Goal: Task Accomplishment & Management: Use online tool/utility

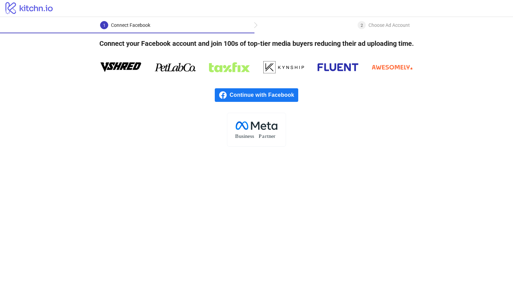
click at [254, 96] on span "Continue with Facebook" at bounding box center [264, 95] width 68 height 14
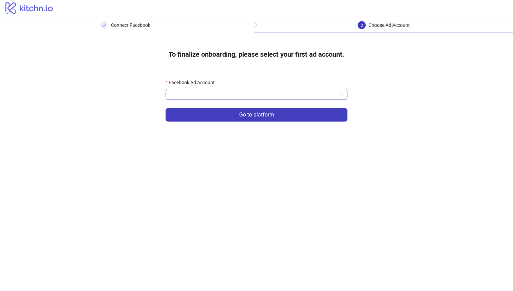
click at [212, 91] on input "Facebook Ad Account" at bounding box center [253, 94] width 167 height 10
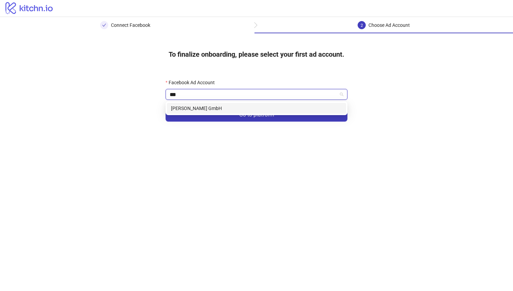
type input "****"
click at [207, 110] on div "[PERSON_NAME] GmbH" at bounding box center [256, 107] width 171 height 7
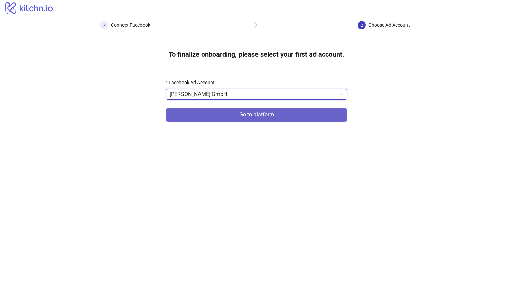
click at [226, 113] on button "Go to platform" at bounding box center [256, 115] width 182 height 14
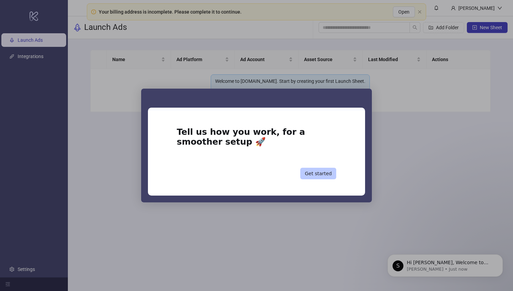
click at [313, 172] on button "Get started" at bounding box center [318, 173] width 36 height 12
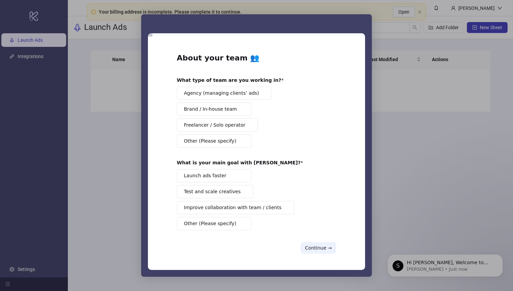
click at [226, 112] on span "Brand / In-house team" at bounding box center [210, 108] width 53 height 7
click at [212, 173] on span "Launch ads faster" at bounding box center [205, 175] width 42 height 7
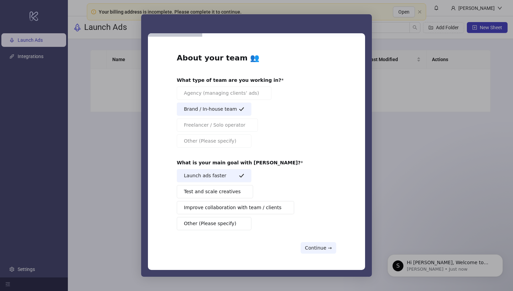
click at [212, 192] on span "Test and scale creatives" at bounding box center [212, 191] width 57 height 7
click at [312, 244] on button "Continue →" at bounding box center [318, 248] width 36 height 12
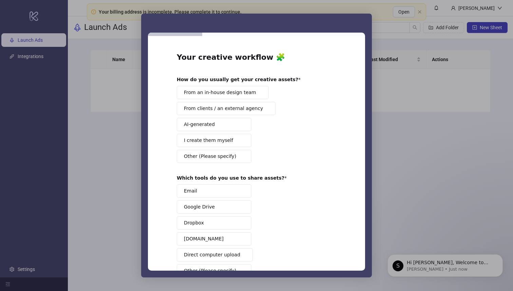
click at [218, 88] on button "From an in-house design team" at bounding box center [223, 92] width 92 height 13
click at [213, 124] on button "AI-generated" at bounding box center [214, 124] width 75 height 13
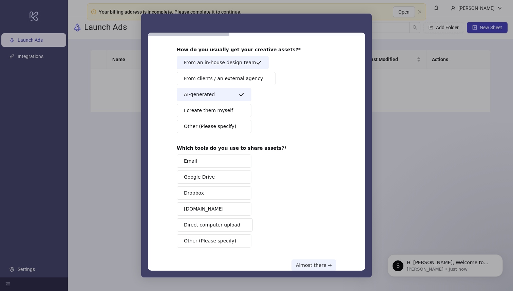
scroll to position [46, 0]
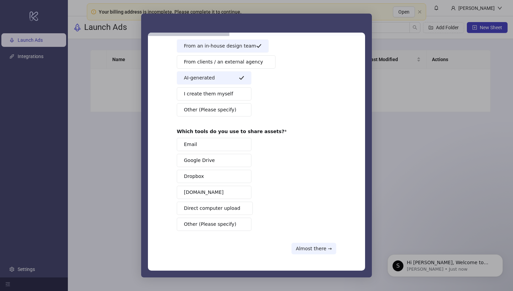
click at [208, 162] on span "Google Drive" at bounding box center [199, 160] width 31 height 7
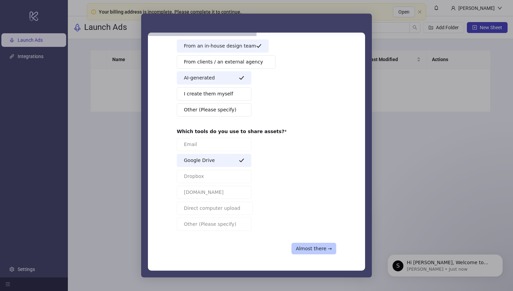
click at [314, 249] on button "Almost there →" at bounding box center [313, 248] width 45 height 12
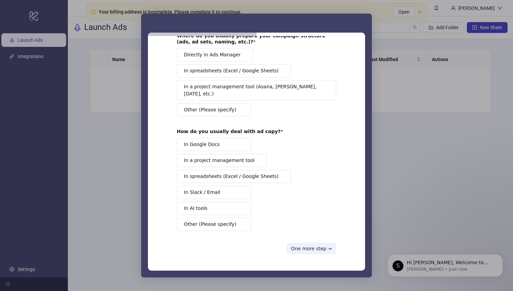
scroll to position [0, 0]
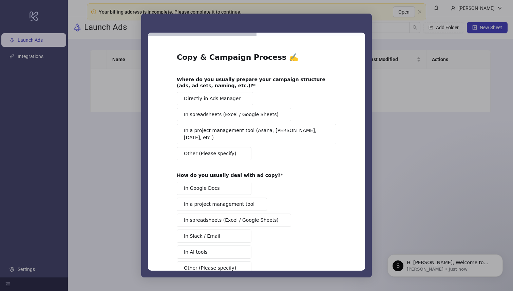
click at [189, 102] on button "Directly in Ads Manager" at bounding box center [215, 98] width 76 height 13
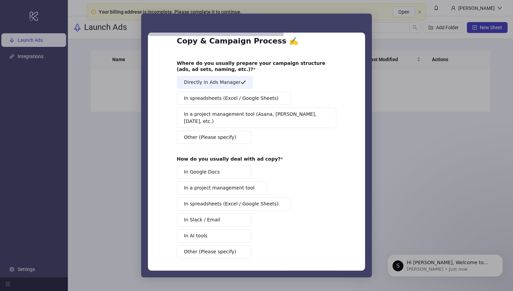
scroll to position [37, 0]
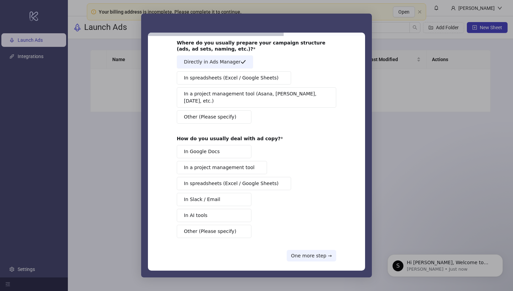
click at [217, 228] on span "Other (Please specify)" at bounding box center [210, 231] width 52 height 7
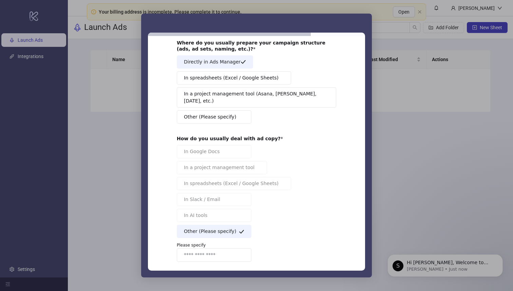
click at [215, 228] on span "Other (Please specify)" at bounding box center [210, 231] width 52 height 7
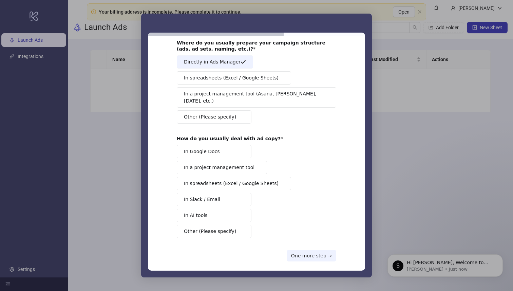
click at [203, 196] on span "In Slack / Email" at bounding box center [202, 199] width 36 height 7
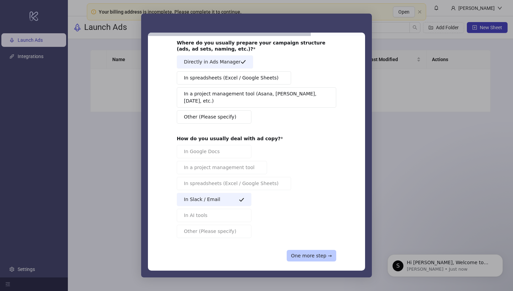
click at [299, 250] on button "One more step →" at bounding box center [312, 256] width 50 height 12
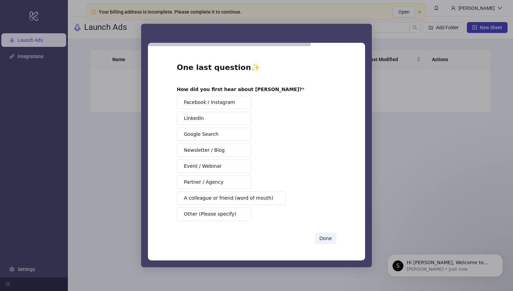
click at [207, 118] on button "LinkedIn" at bounding box center [214, 118] width 75 height 13
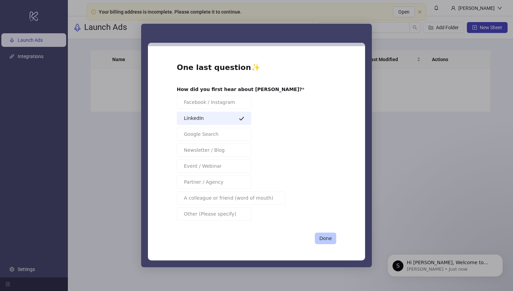
click at [327, 239] on button "Done" at bounding box center [325, 238] width 21 height 12
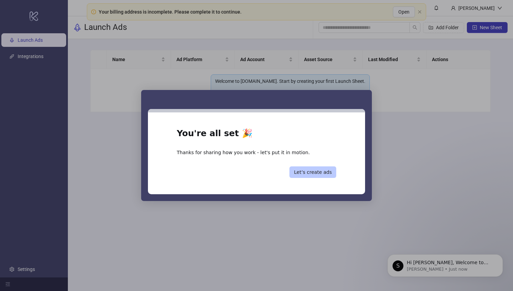
click at [304, 174] on button "Let’s create ads" at bounding box center [312, 172] width 47 height 12
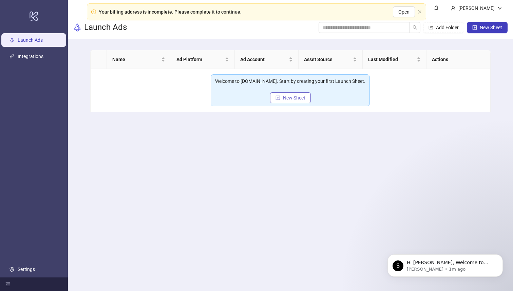
click at [281, 95] on button "New Sheet" at bounding box center [290, 97] width 41 height 11
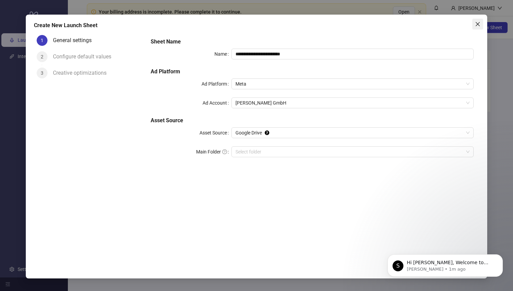
click at [479, 26] on icon "close" at bounding box center [477, 23] width 5 height 5
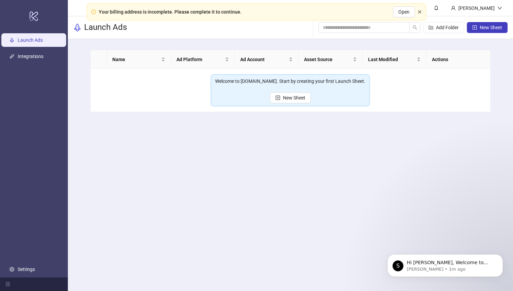
click at [418, 10] on icon "close" at bounding box center [419, 12] width 4 height 4
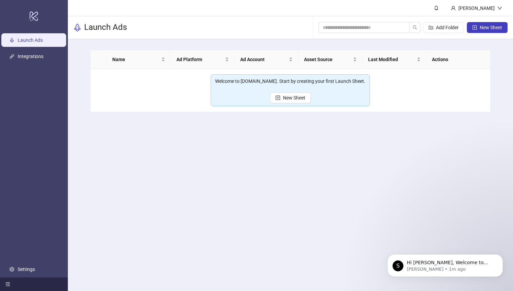
click at [6, 285] on icon "menu-fold" at bounding box center [7, 283] width 5 height 5
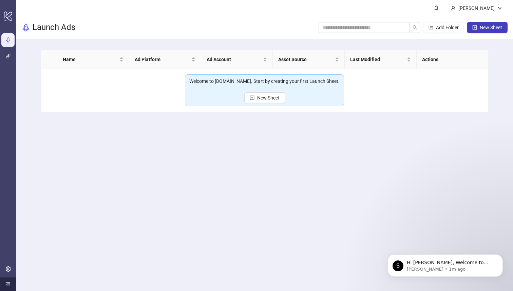
click at [7, 285] on icon "menu-unfold" at bounding box center [7, 283] width 5 height 5
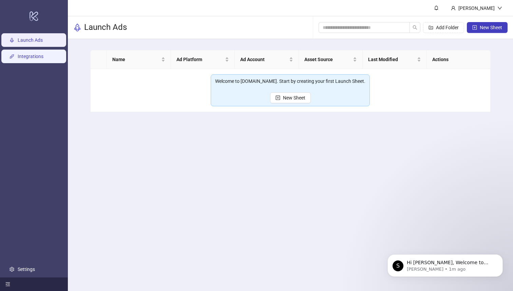
click at [41, 56] on link "Integrations" at bounding box center [31, 56] width 26 height 5
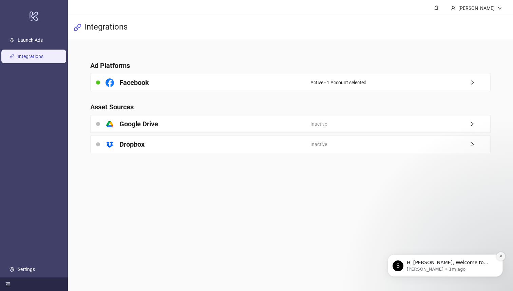
click at [500, 254] on button "Dismiss notification" at bounding box center [500, 256] width 9 height 9
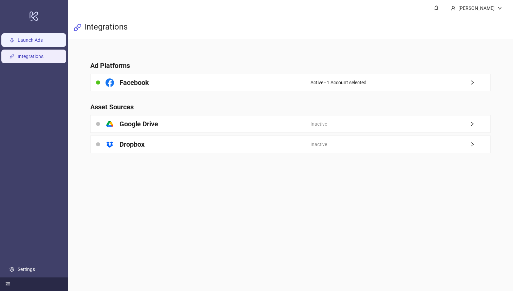
click at [35, 41] on link "Launch Ads" at bounding box center [30, 40] width 25 height 5
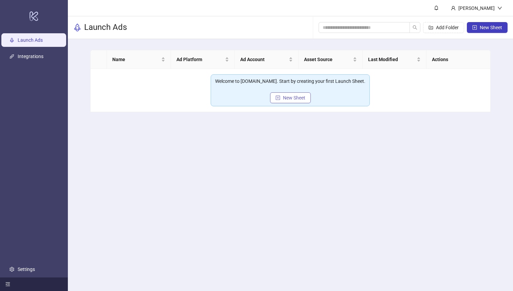
click at [294, 96] on span "New Sheet" at bounding box center [294, 97] width 22 height 5
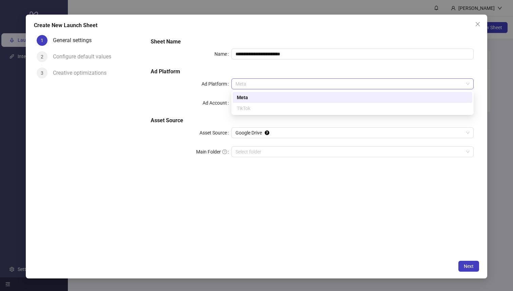
click at [291, 87] on span "Meta" at bounding box center [352, 84] width 234 height 10
click at [281, 106] on div "TikTok" at bounding box center [352, 107] width 231 height 7
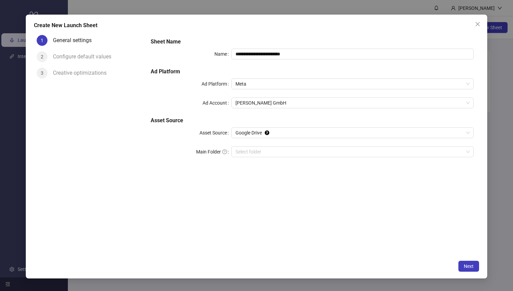
click at [289, 73] on h5 "Ad Platform" at bounding box center [312, 71] width 323 height 8
click at [473, 268] on span "Next" at bounding box center [468, 265] width 10 height 5
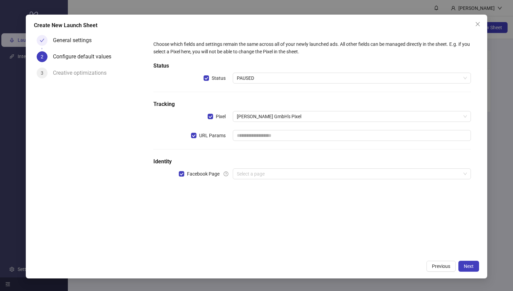
click at [498, 92] on div "Create New Launch Sheet General settings 2 Configure default values 3 Creative …" at bounding box center [256, 145] width 513 height 291
click at [474, 21] on span "Close" at bounding box center [477, 23] width 11 height 5
